Goal: Task Accomplishment & Management: Complete application form

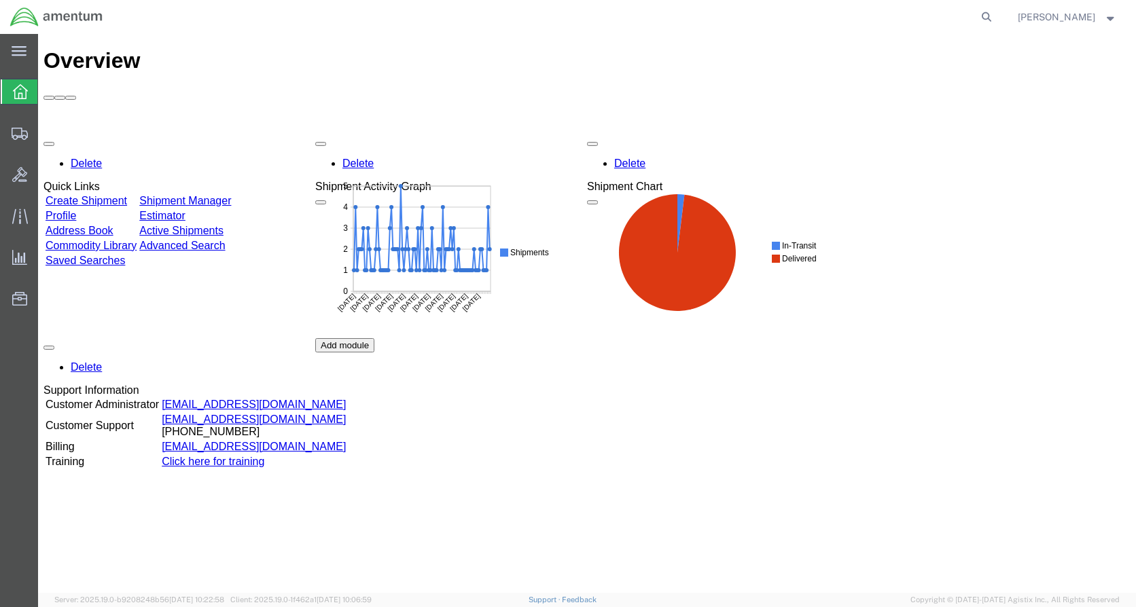
click at [107, 195] on link "Create Shipment" at bounding box center [87, 201] width 82 height 12
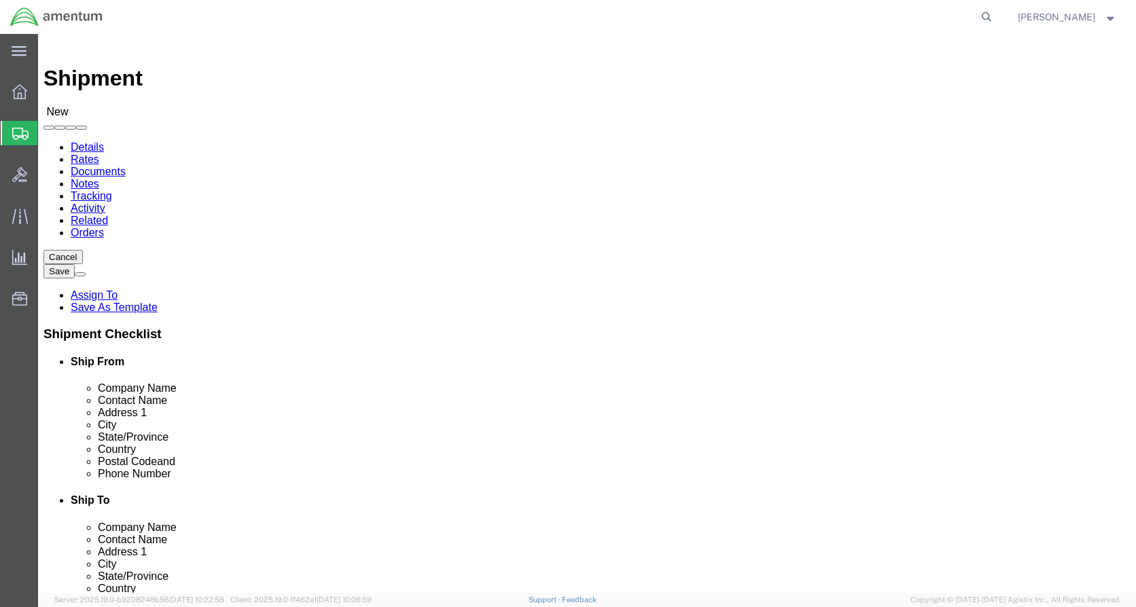
select select
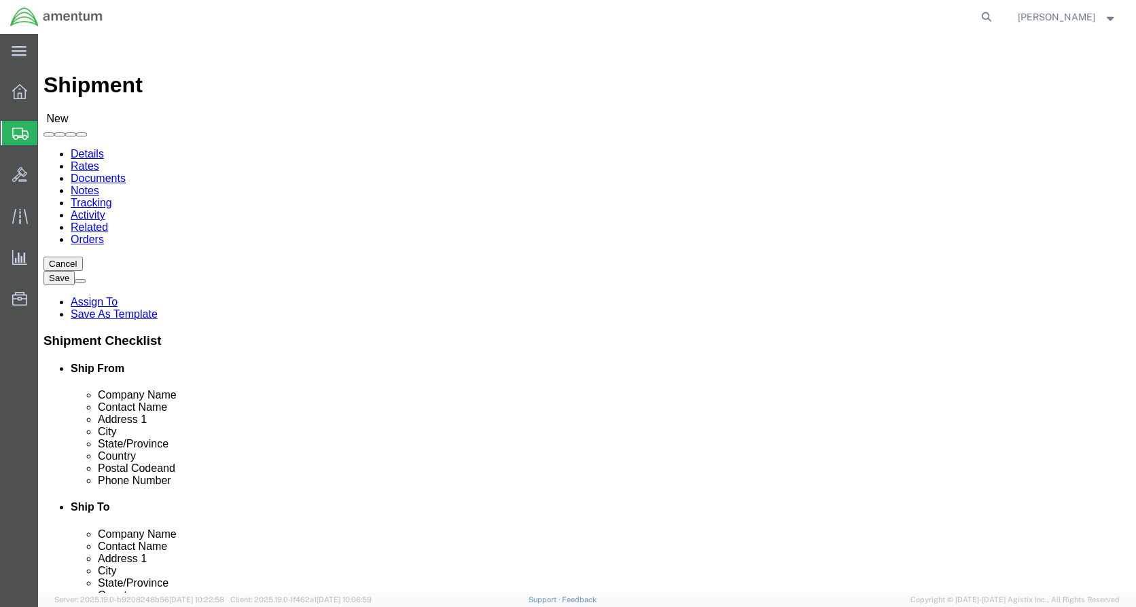
select select
select select "49919"
type input "Amentum Services, Inc"
type input "[PERSON_NAME]"
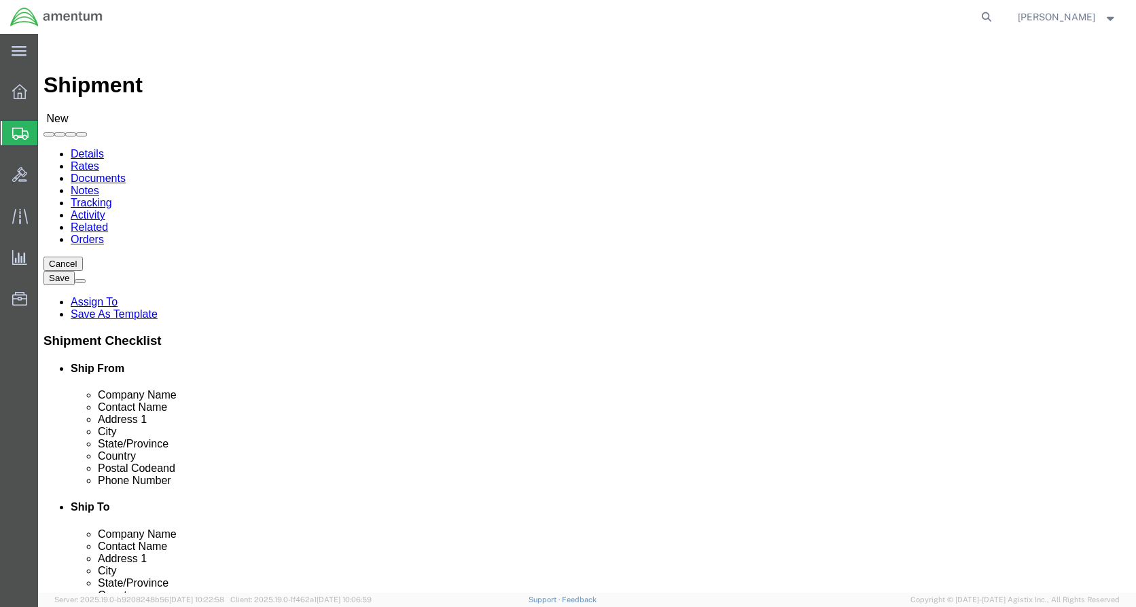
type input "[STREET_ADDRESS]"
type input "[GEOGRAPHIC_DATA]"
type input "14304-1617"
type input "[PHONE_NUMBER]"
type input "[PERSON_NAME][EMAIL_ADDRESS][PERSON_NAME][DOMAIN_NAME]"
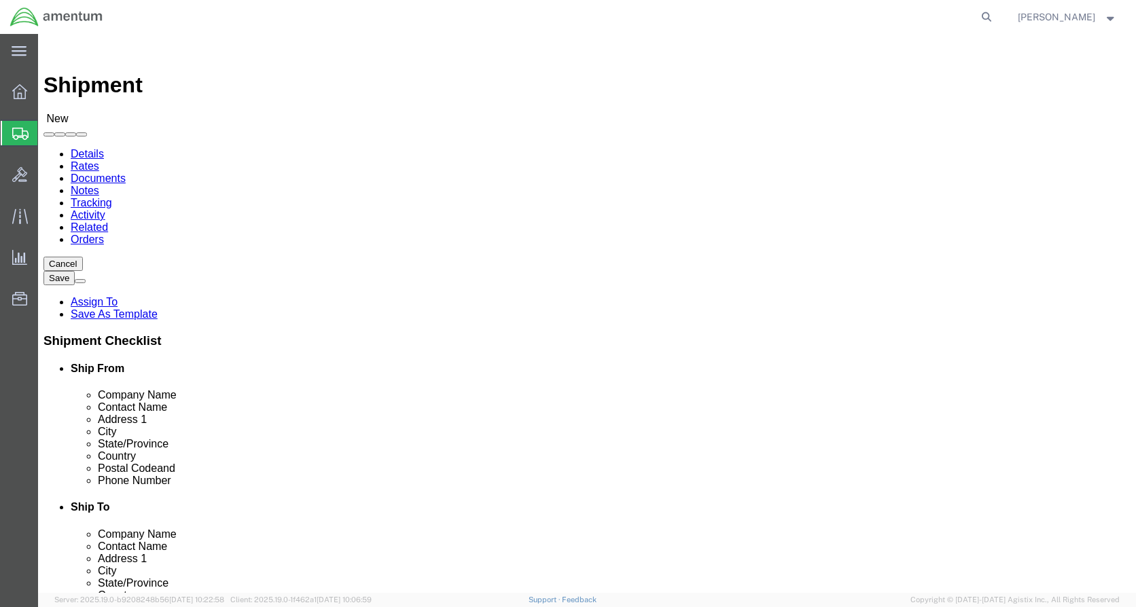
checkbox input "true"
select select "NY"
select select "49917"
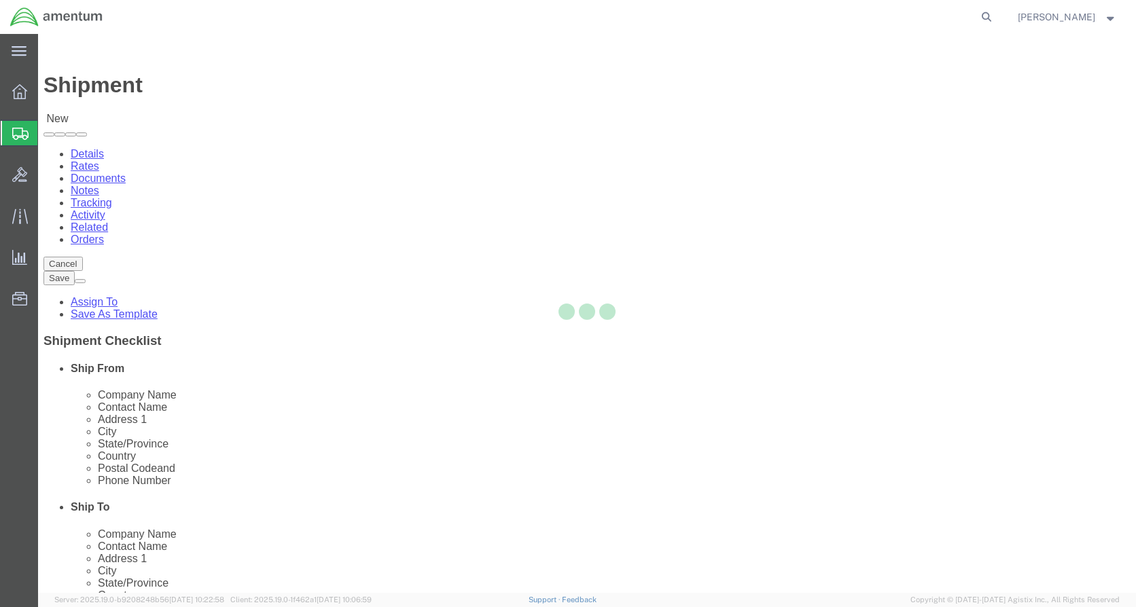
type input "Amentum Services, Inc."
type input "4640 Subchaser Ct"
type input "Bldg 200"
type input "[GEOGRAPHIC_DATA]"
type input "32244"
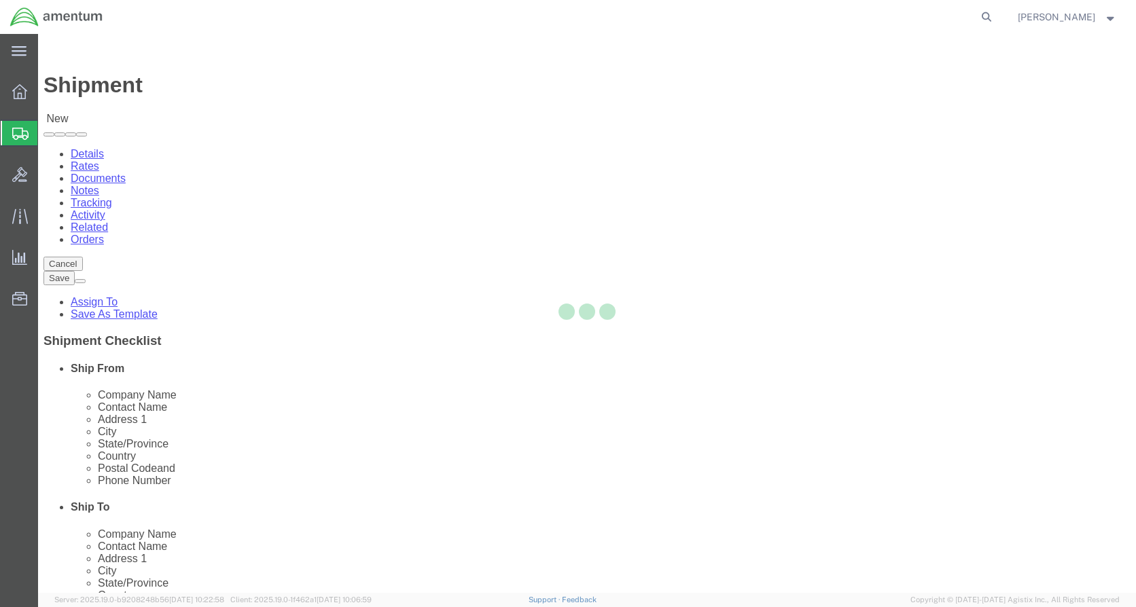
type input "[PHONE_NUMBER]"
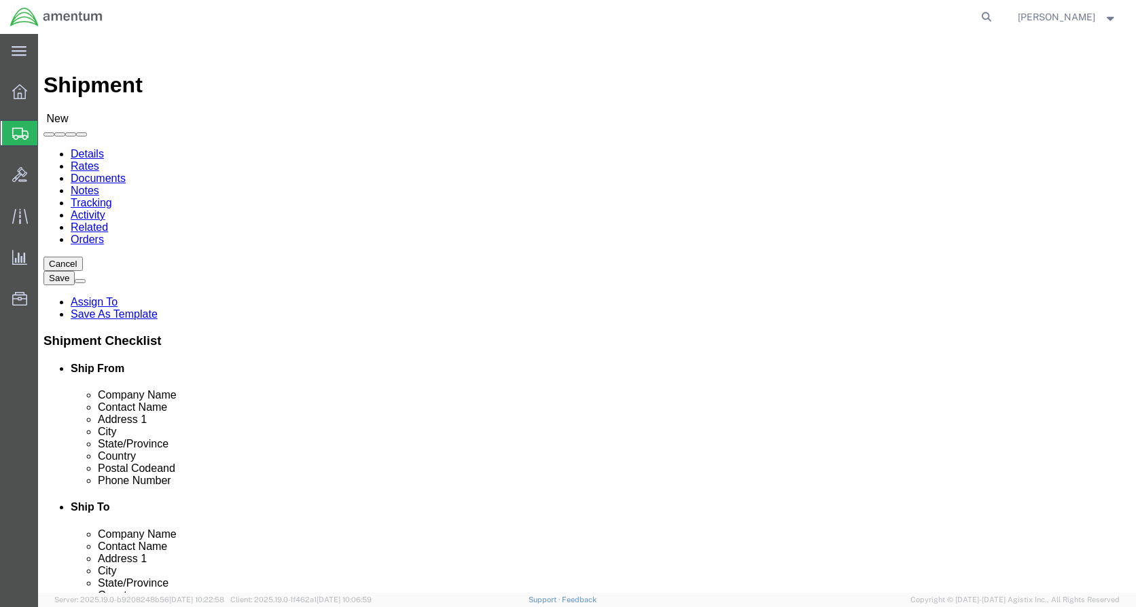
select select "FL"
click input "text"
type input "[PERSON_NAME]"
click div "Ship To Location"
click input "text"
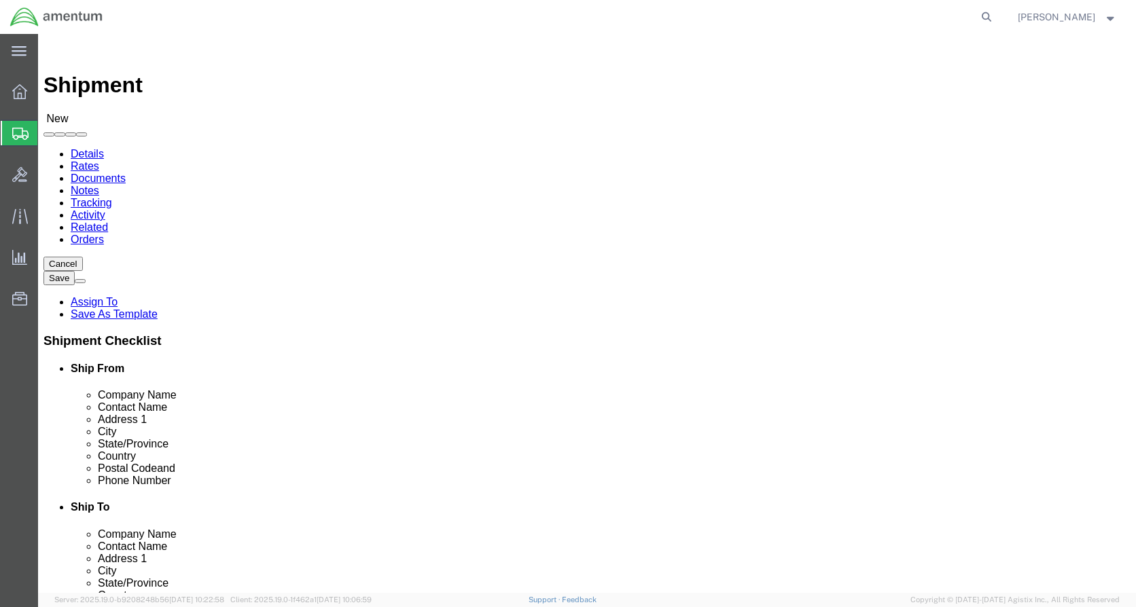
click input "text"
type input "[PERSON_NAME][EMAIL_ADDRESS][PERSON_NAME][DOMAIN_NAME]"
click input "checkbox"
checkbox input "false"
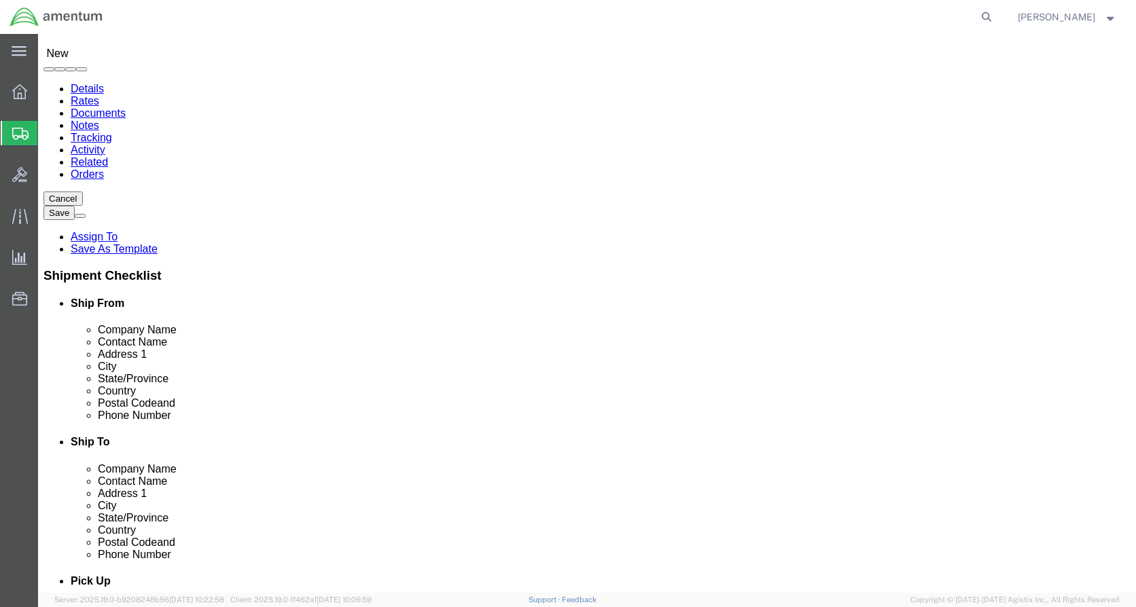
scroll to position [204, 0]
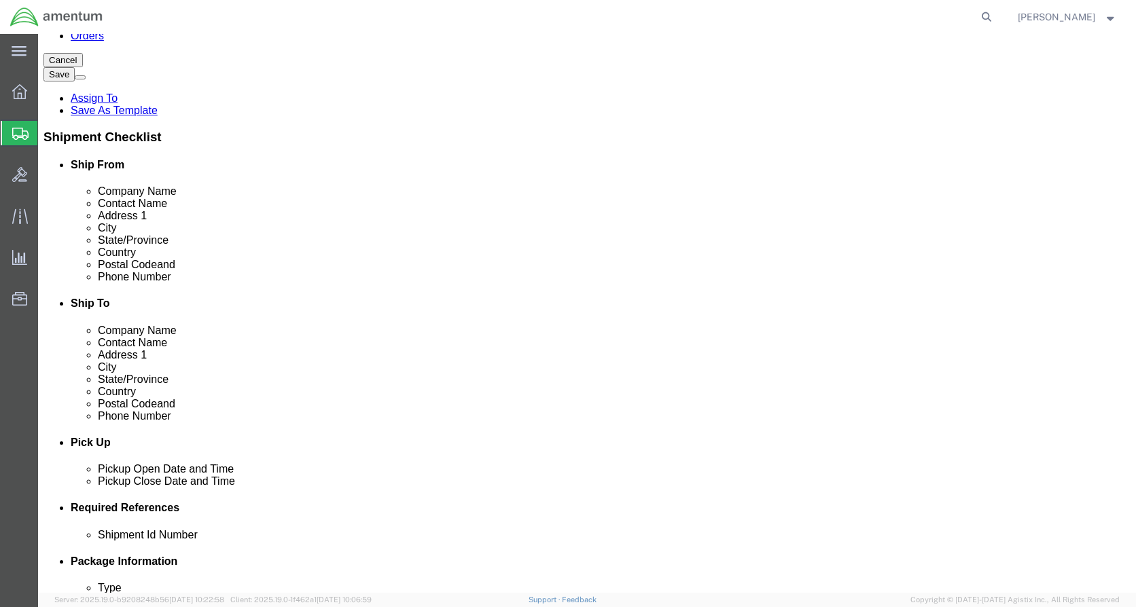
click div "[DATE] 1:00 PM"
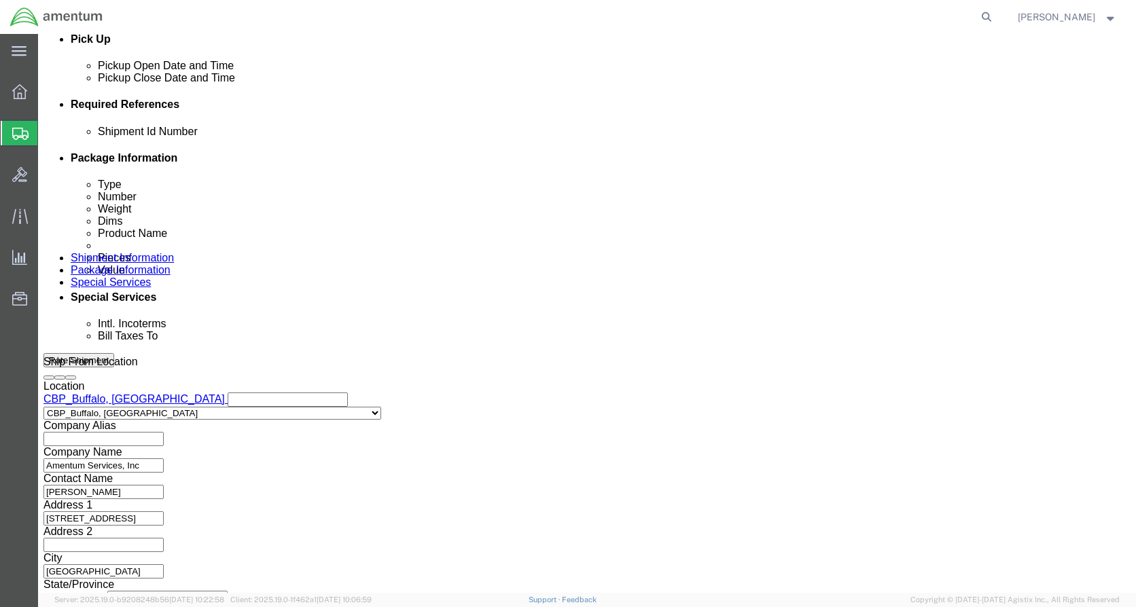
type input "4:00 PM"
click button "Apply"
click input "text"
type input "9"
type input "09222025"
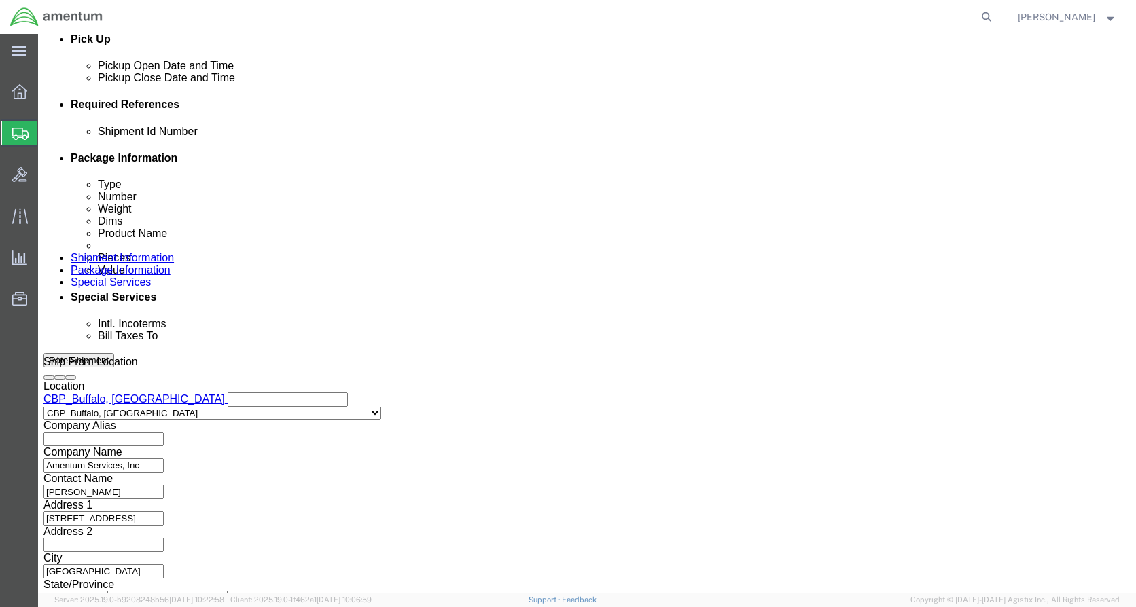
click button "Add reference"
click select "Select Account Type Activity ID Airline Appointment Number ASN Batch Request # …"
select select "DEPT"
click select "Select Account Type Activity ID Airline Appointment Number ASN Batch Request # …"
click input "text"
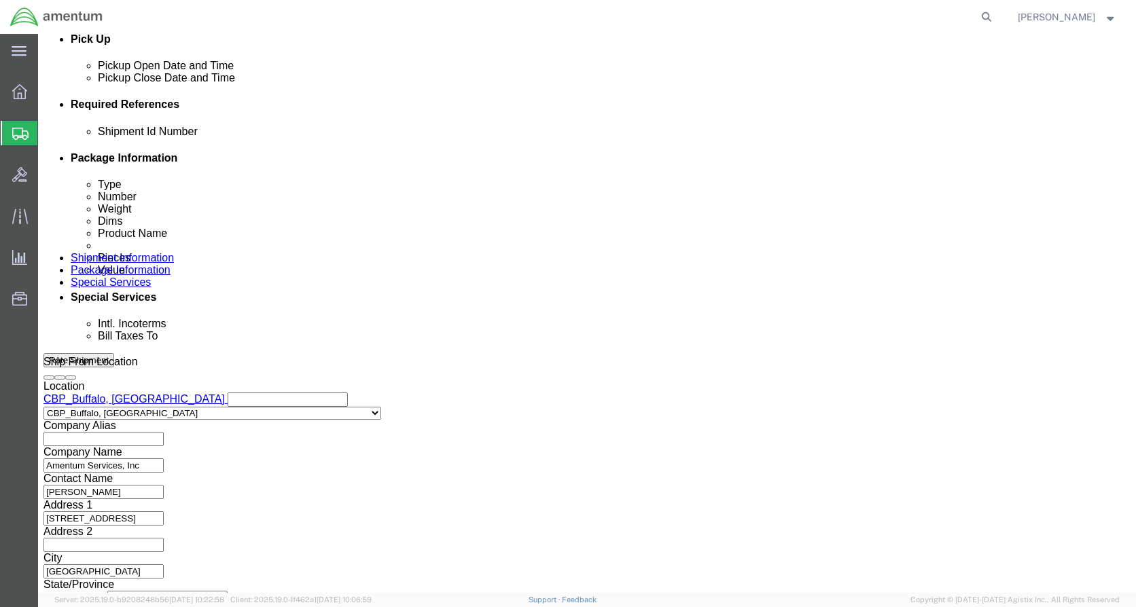
type input "CBP"
click button "Add reference"
click select "Select Account Type Activity ID Airline Appointment Number ASN Batch Request # …"
select select "CUSTREF"
click select "Select Account Type Activity ID Airline Appointment Number ASN Batch Request # …"
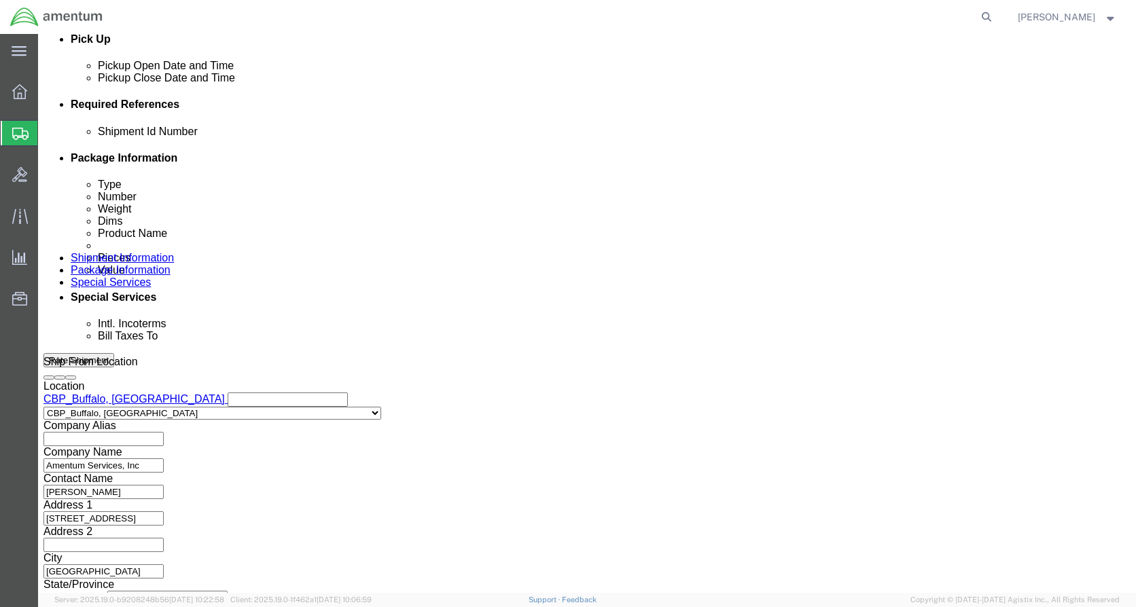
click input "text"
type input "NVGs"
click button "Continue"
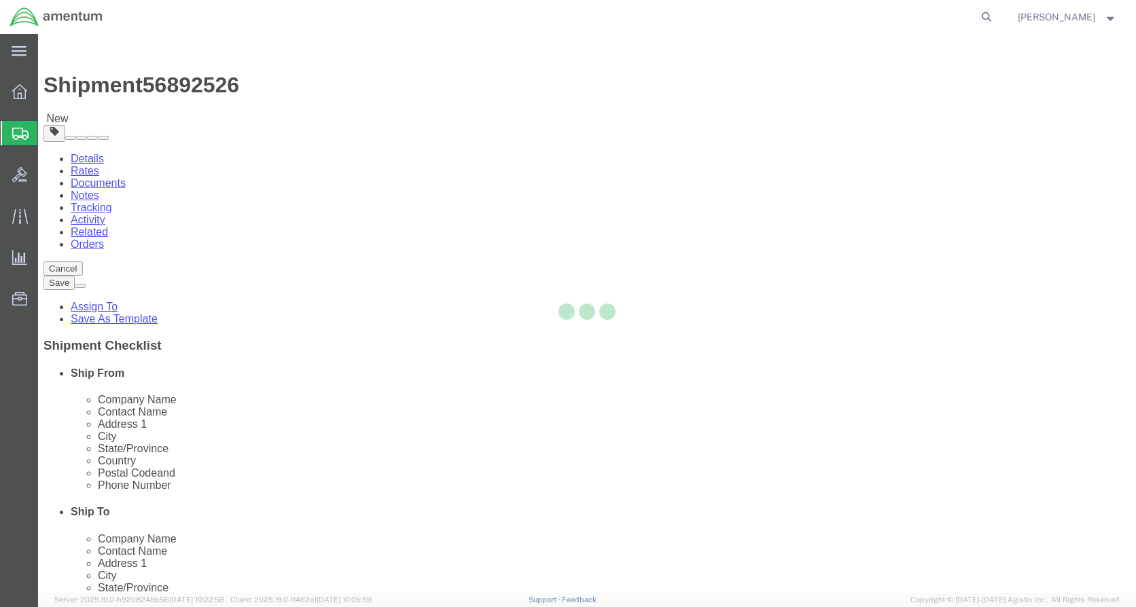
select select "CBOX"
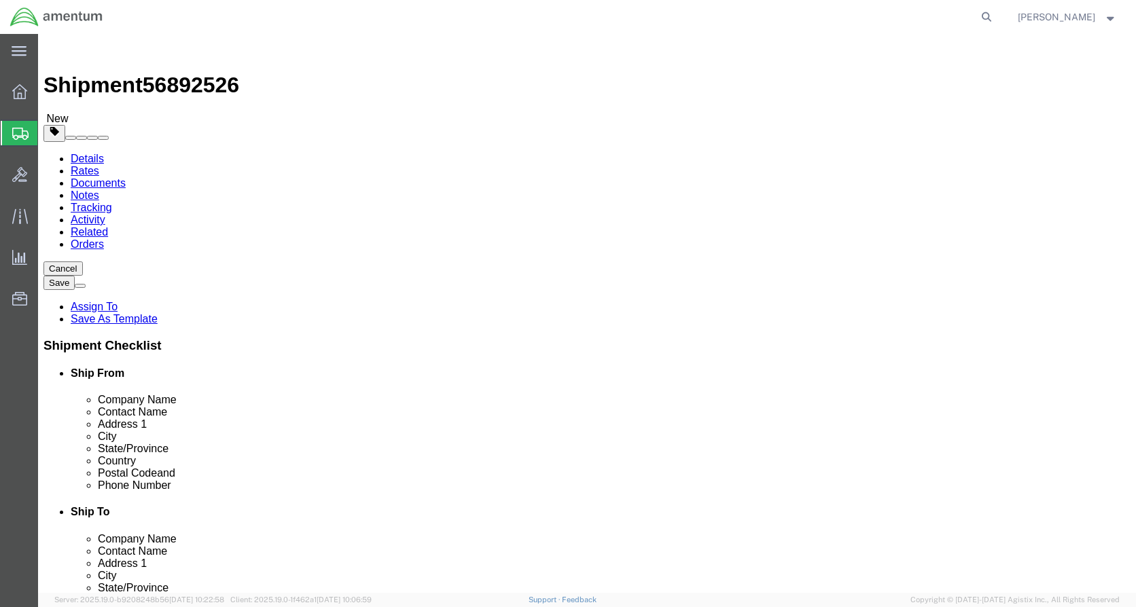
click input "text"
type input "18"
type input "12"
type input "8.8"
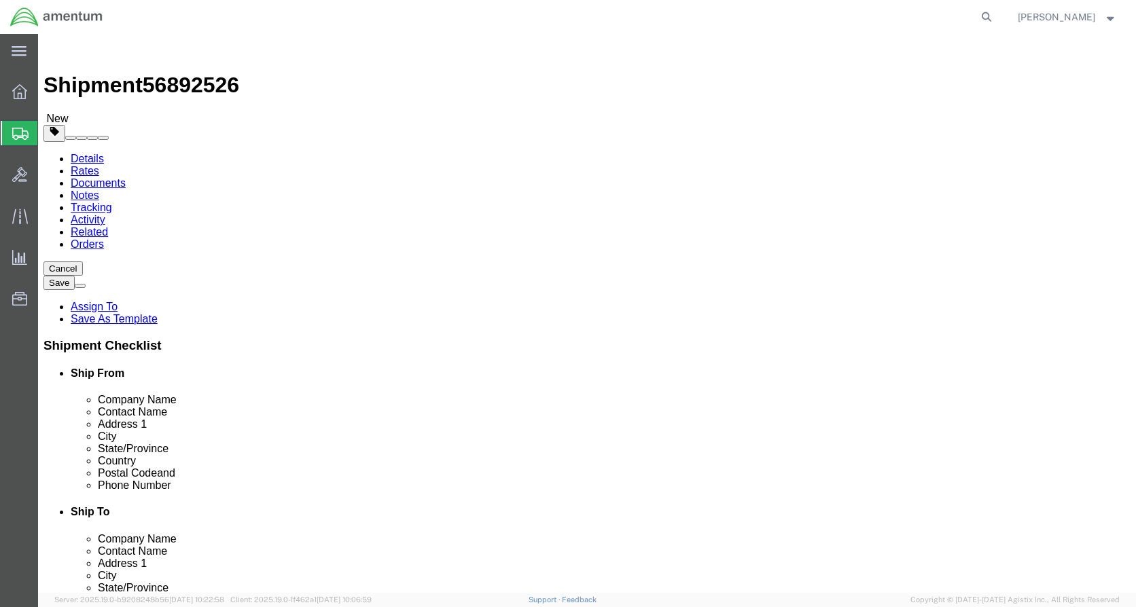
click span
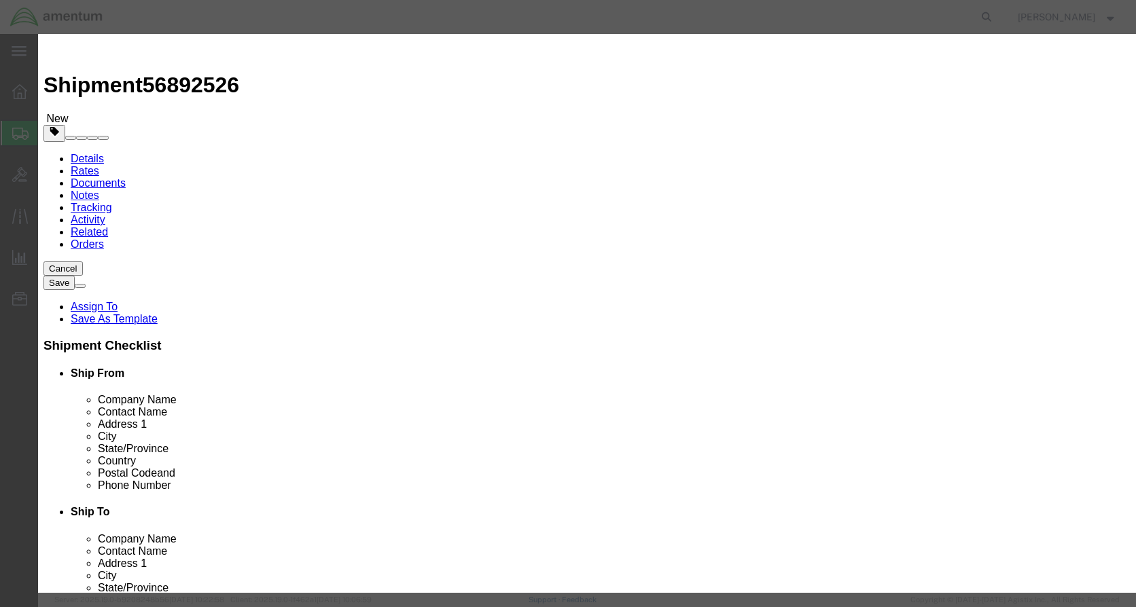
click input "0"
type input "2"
click input "text"
type input "n"
type input "NVG"
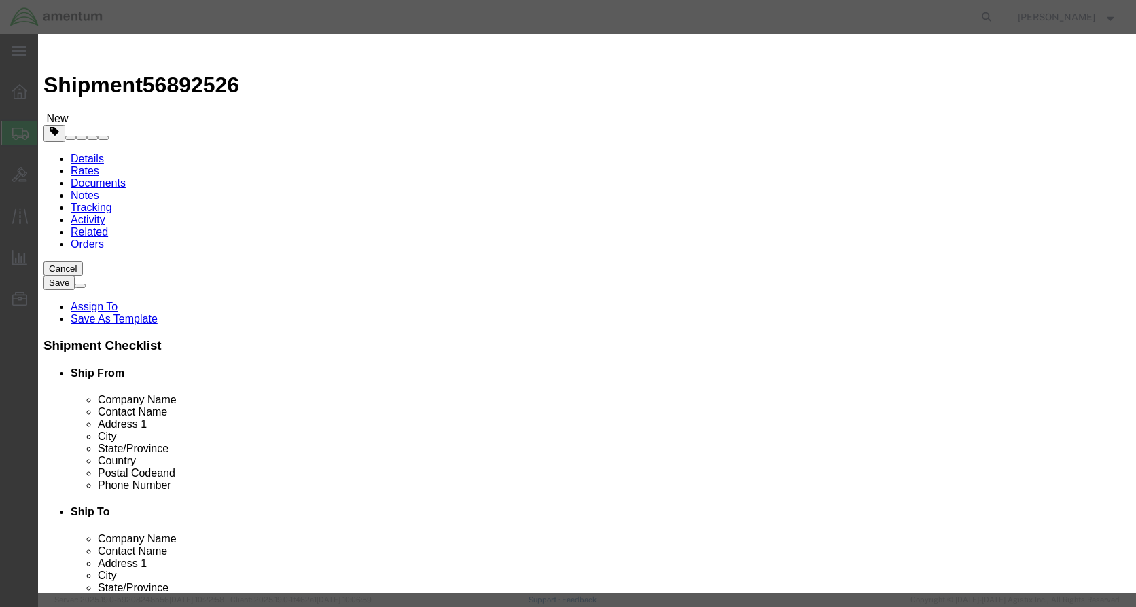
click textarea
click textarea "NVG SN's 680511 680512"
type textarea "NVG SN's 680511 680512"
click input "text"
type input "1000"
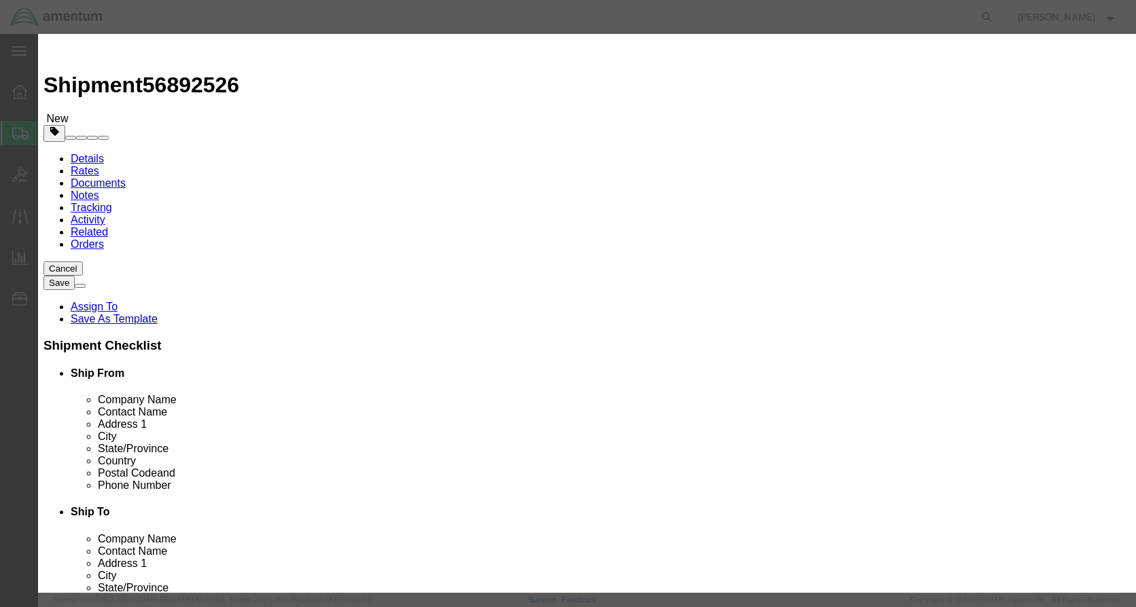
click button "Save & Close"
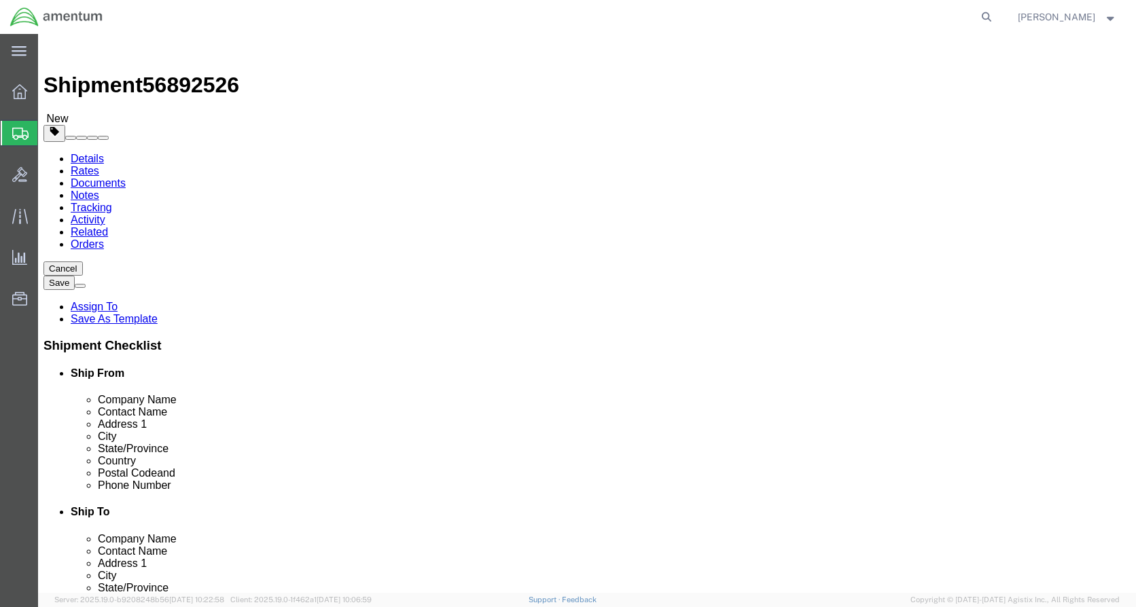
click button "Continue"
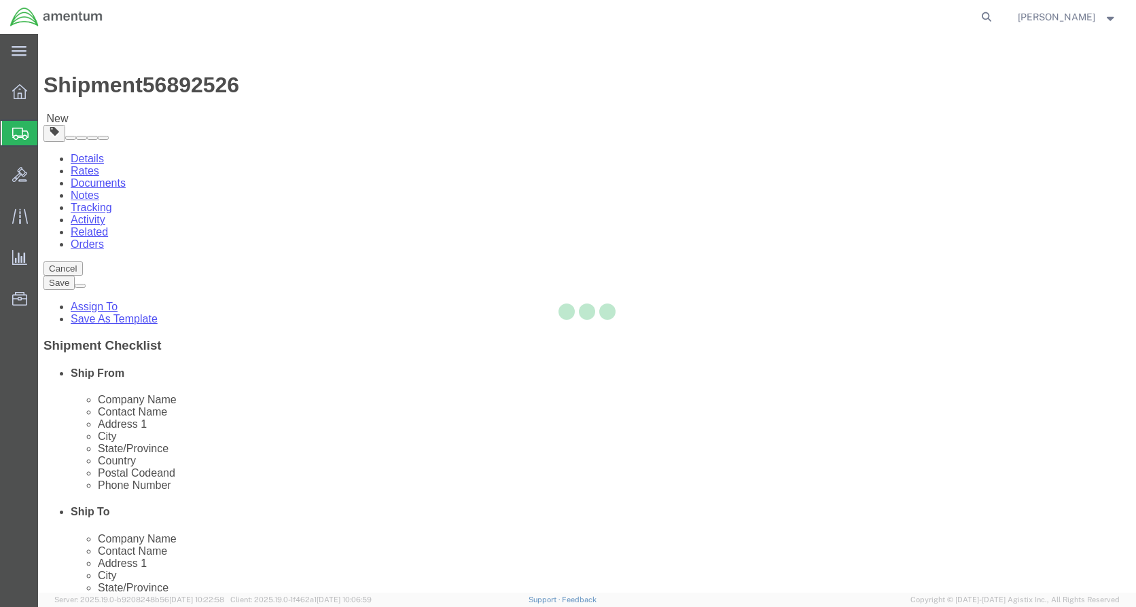
select select
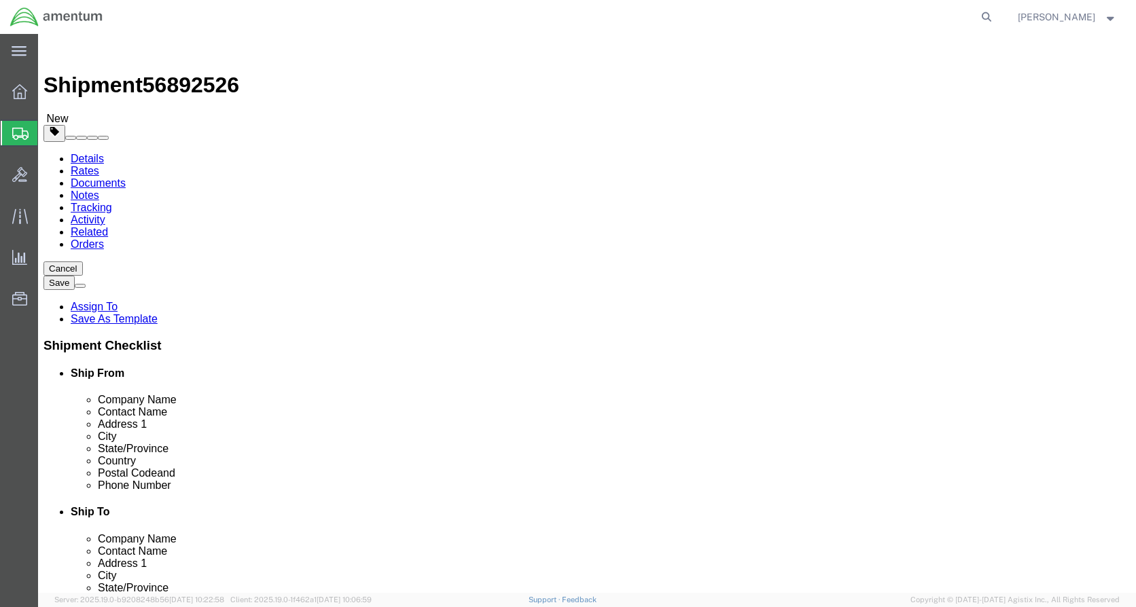
click button "Rate Shipment"
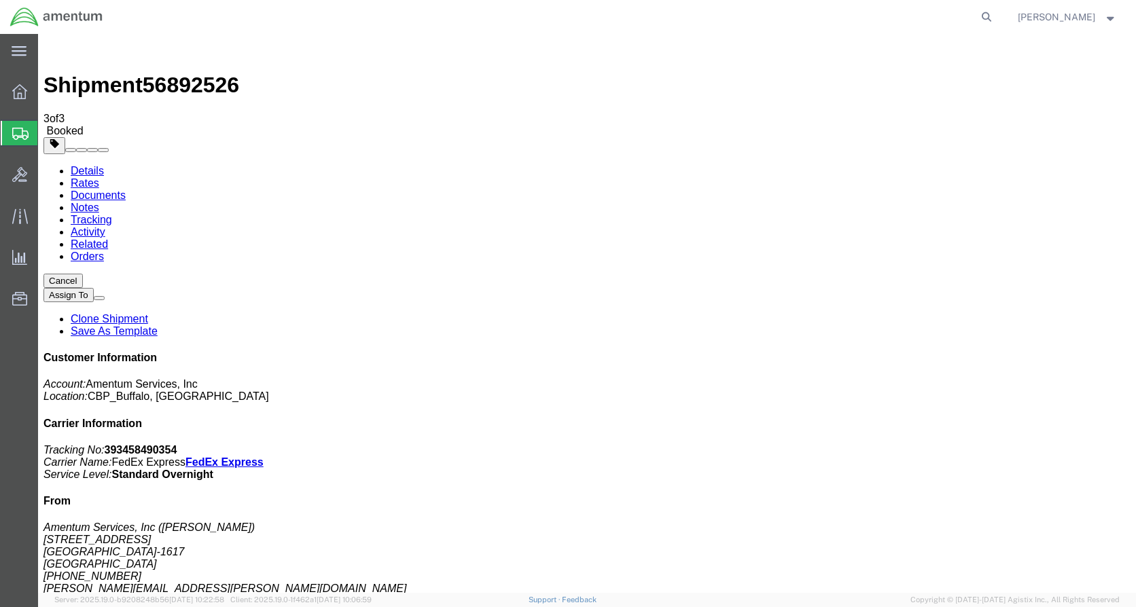
click at [104, 165] on link "Details" at bounding box center [87, 171] width 33 height 12
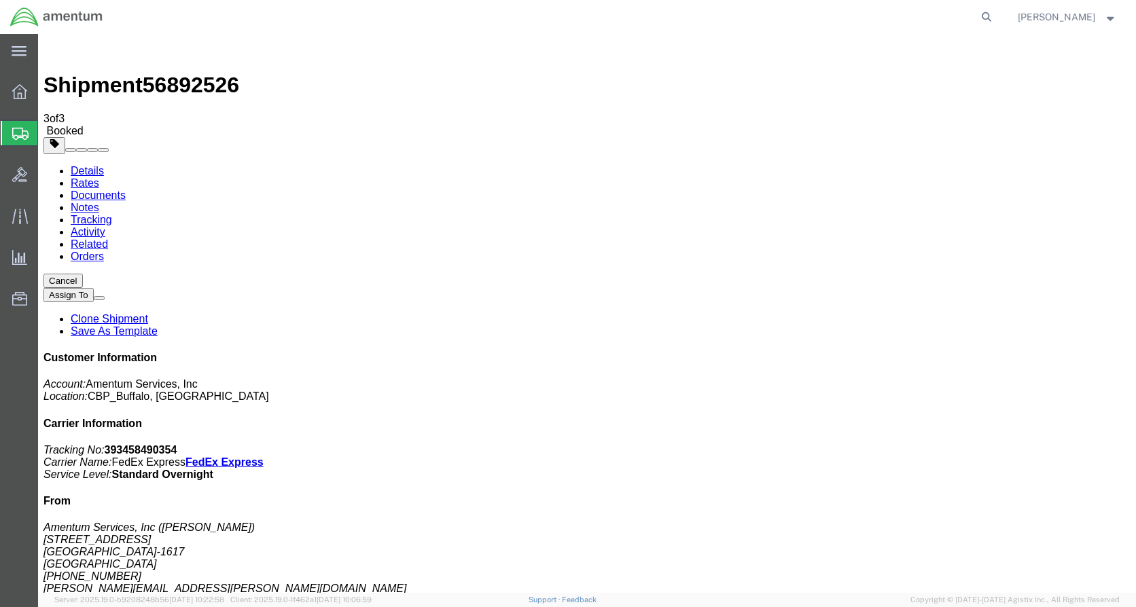
click link "Schedule pickup request"
